Goal: Information Seeking & Learning: Learn about a topic

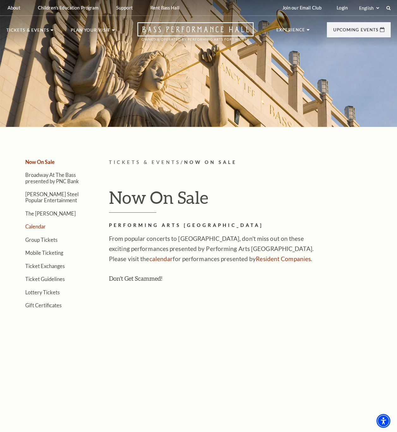
click at [34, 228] on link "Calendar" at bounding box center [35, 226] width 21 height 6
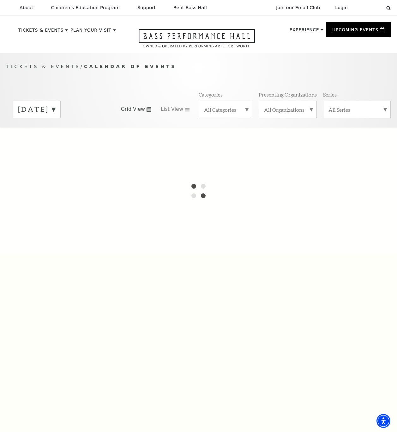
click at [55, 114] on label "[DATE]" at bounding box center [36, 109] width 37 height 10
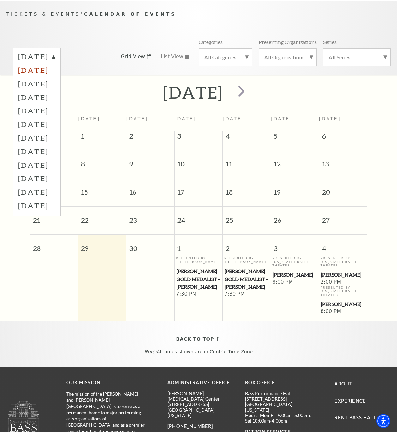
scroll to position [53, 0]
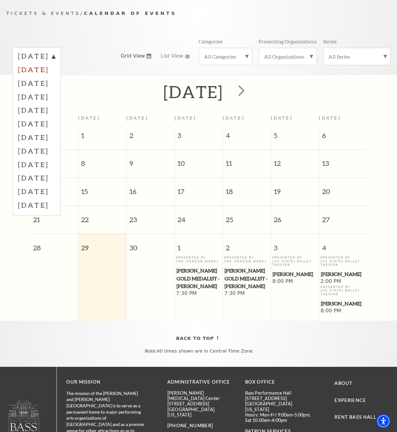
click at [52, 76] on label "[DATE]" at bounding box center [36, 69] width 37 height 14
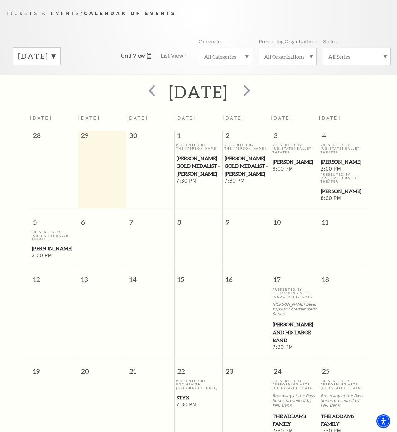
click at [40, 248] on span "[PERSON_NAME]" at bounding box center [54, 248] width 44 height 8
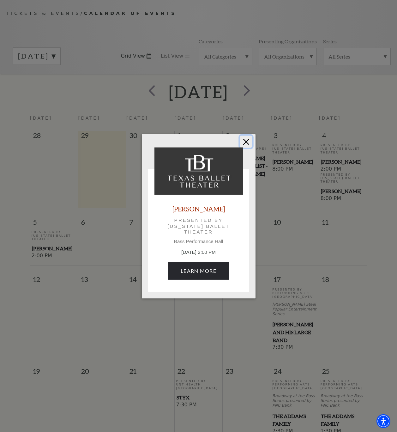
click at [247, 138] on button "Close" at bounding box center [246, 141] width 12 height 12
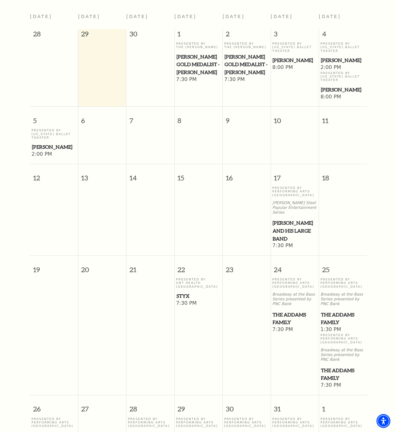
scroll to position [156, 0]
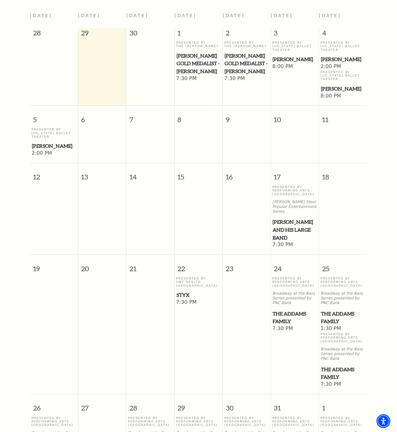
click at [284, 316] on span "The Addams Family" at bounding box center [295, 316] width 44 height 15
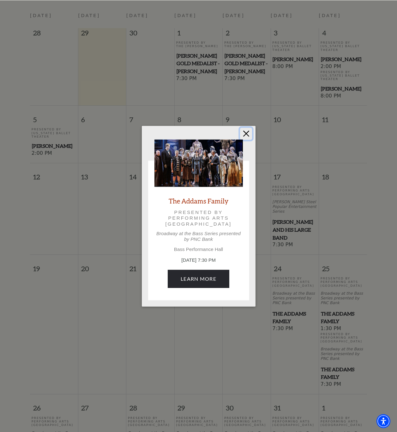
click at [246, 130] on button "Close" at bounding box center [246, 133] width 12 height 12
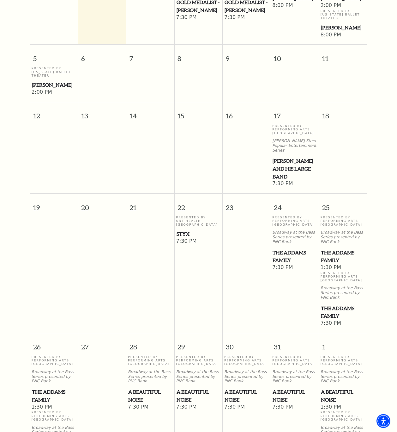
scroll to position [224, 0]
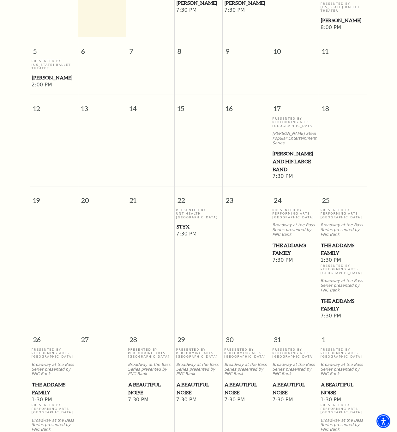
click at [141, 387] on span "A Beautiful Noise" at bounding box center [150, 387] width 44 height 15
